Goal: Browse casually: Explore the website without a specific task or goal

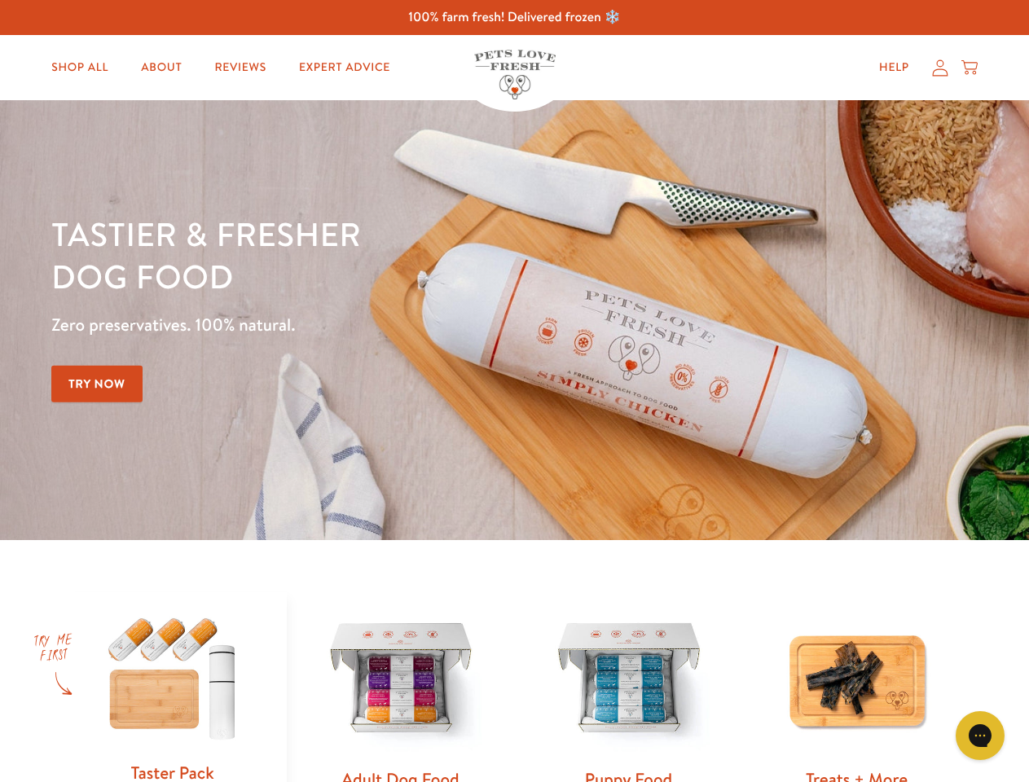
click at [514, 391] on div "Tastier & fresher dog food Zero preservatives. 100% natural. Try Now" at bounding box center [360, 320] width 618 height 215
click at [980, 736] on icon "Gorgias live chat" at bounding box center [979, 735] width 15 height 15
